Goal: Information Seeking & Learning: Understand process/instructions

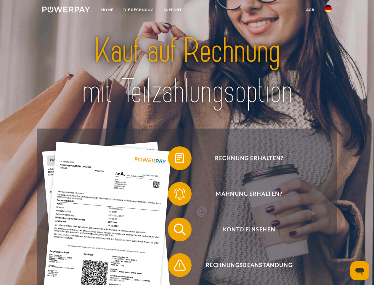
click at [66, 10] on img at bounding box center [66, 10] width 48 height 6
click at [329, 10] on img at bounding box center [328, 8] width 7 height 7
click at [310, 10] on link "agb" at bounding box center [311, 9] width 18 height 11
click at [176, 159] on span at bounding box center [171, 158] width 30 height 30
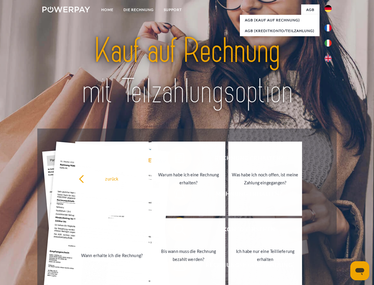
click at [176, 195] on link "Warum habe ich eine Rechnung erhalten?" at bounding box center [189, 178] width 74 height 74
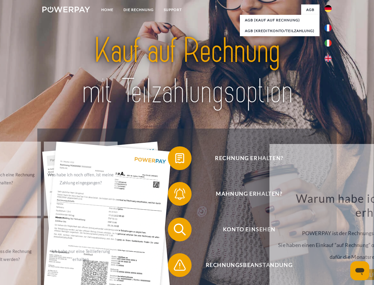
click at [261, 230] on div "zurück Warum habe ich eine Rechnung erhalten? POWERPAY ist der Rechnungsherstel…" at bounding box center [381, 225] width 240 height 170
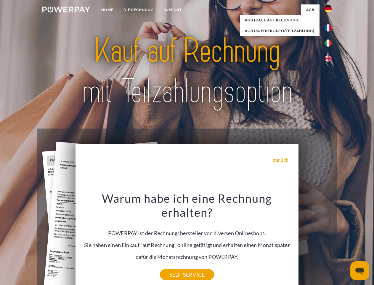
click at [176, 266] on div "Warum habe ich eine Rechnung erhalten? POWERPAY ist der Rechnungshersteller von…" at bounding box center [187, 232] width 216 height 83
click at [360, 270] on icon "Messaging-Fenster öffnen" at bounding box center [360, 271] width 9 height 7
